Goal: Information Seeking & Learning: Find specific fact

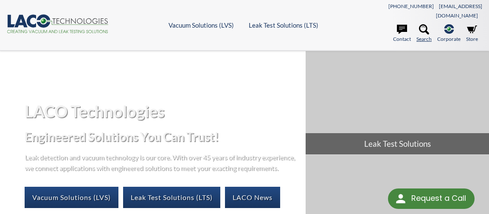
click at [432, 24] on link "Search" at bounding box center [423, 33] width 15 height 19
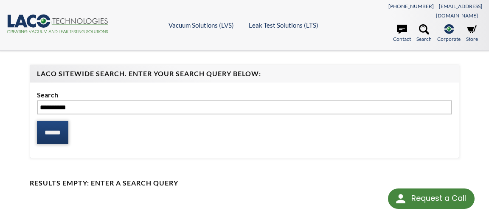
type input "*********"
click at [52, 121] on input "******" at bounding box center [52, 132] width 31 height 23
